Goal: Navigation & Orientation: Find specific page/section

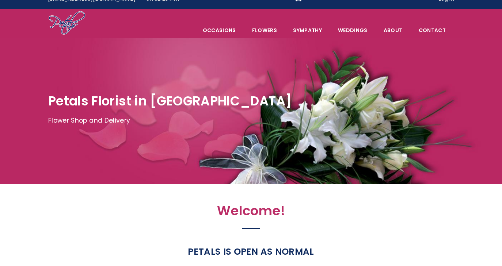
scroll to position [7, 0]
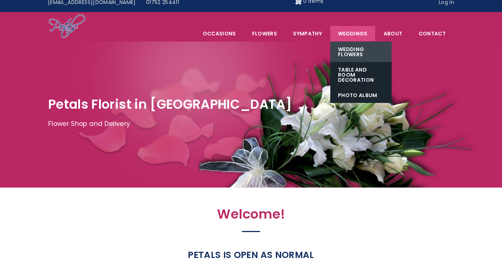
click at [354, 49] on link "Wedding Flowers" at bounding box center [360, 52] width 61 height 20
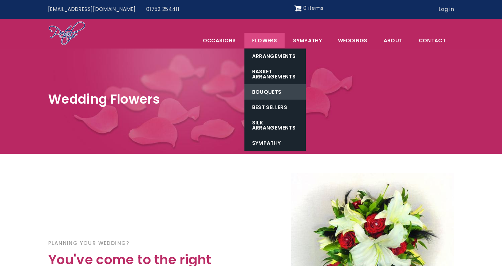
click at [262, 90] on link "Bouquets" at bounding box center [274, 91] width 61 height 15
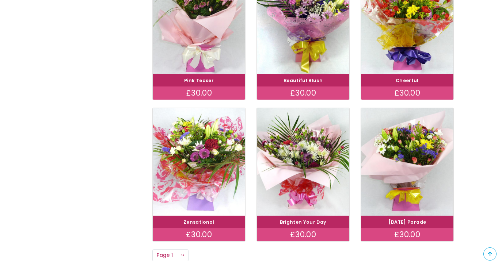
scroll to position [527, 0]
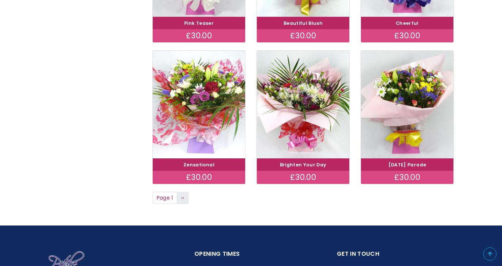
click at [184, 194] on span "››" at bounding box center [182, 197] width 3 height 7
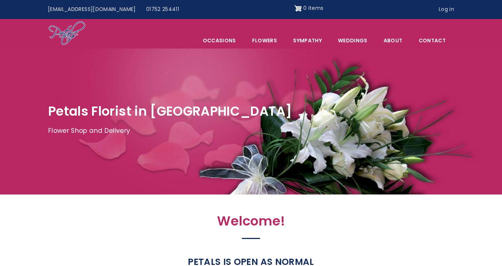
scroll to position [7, 0]
